Goal: Information Seeking & Learning: Learn about a topic

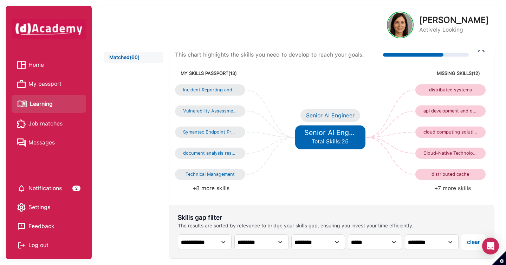
scroll to position [40, 0]
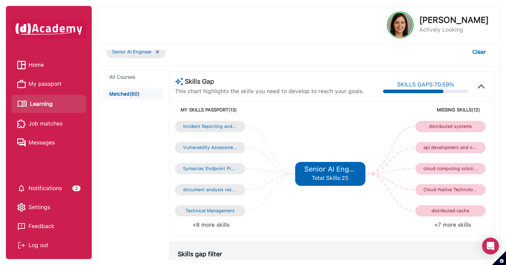
click at [459, 227] on li "+7 more skills" at bounding box center [410, 225] width 157 height 10
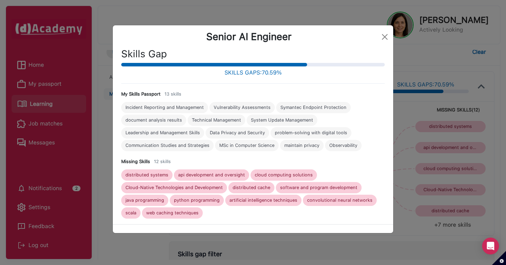
click at [229, 170] on div "api development and oversight" at bounding box center [211, 174] width 75 height 11
click at [229, 171] on div "api development and oversight" at bounding box center [211, 174] width 75 height 11
click at [229, 173] on div "api development and oversight" at bounding box center [211, 175] width 67 height 6
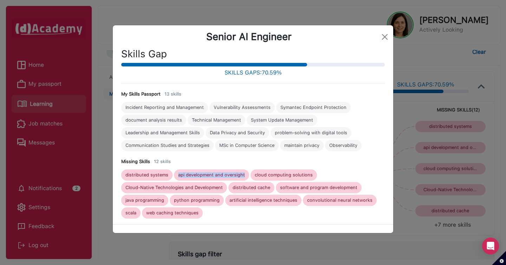
copy div "api development and oversight"
click at [271, 177] on div "cloud computing solutions" at bounding box center [284, 175] width 58 height 6
copy div "cloud computing solutions"
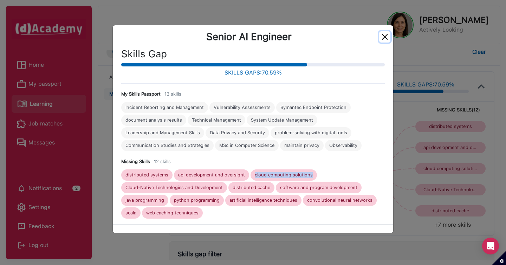
click at [383, 37] on button "Close" at bounding box center [384, 36] width 11 height 11
